Goal: Task Accomplishment & Management: Manage account settings

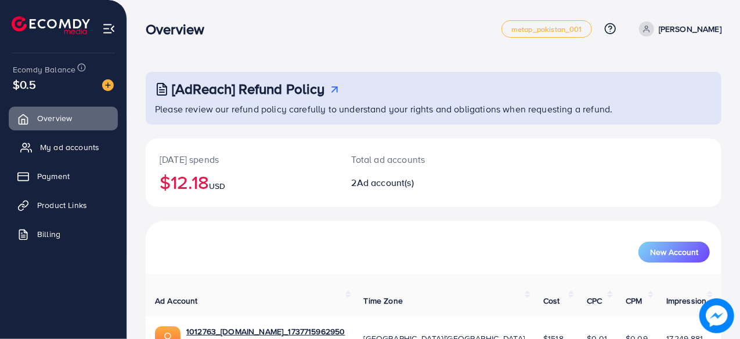
click at [85, 157] on link "My ad accounts" at bounding box center [63, 147] width 109 height 23
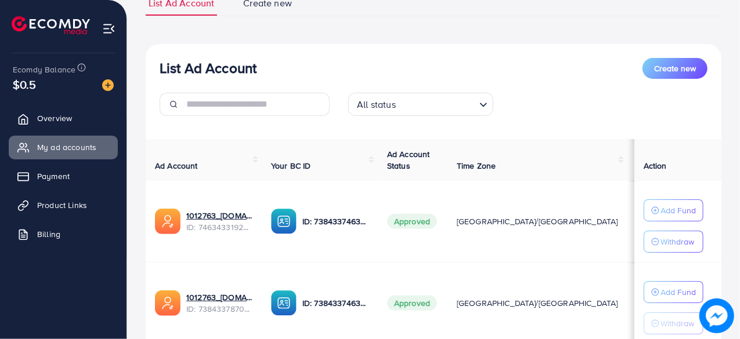
scroll to position [95, 0]
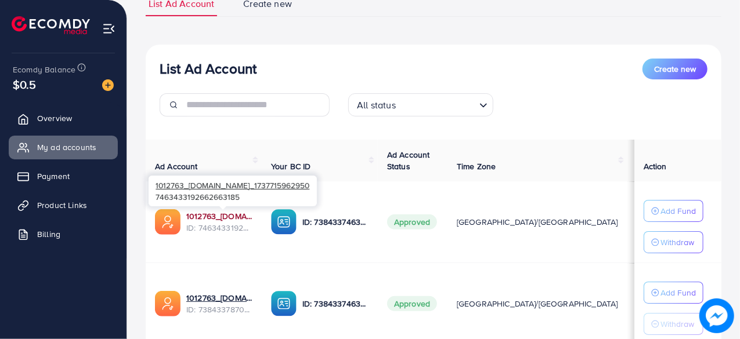
click at [211, 215] on link "1012763_[DOMAIN_NAME]_1737715962950" at bounding box center [219, 217] width 66 height 12
